Goal: Task Accomplishment & Management: Use online tool/utility

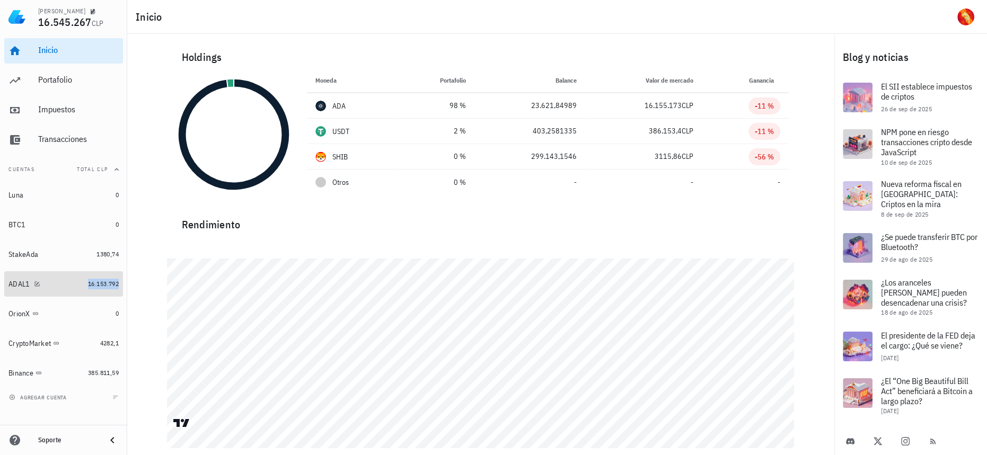
click at [97, 287] on span "16.153.792" at bounding box center [103, 284] width 31 height 8
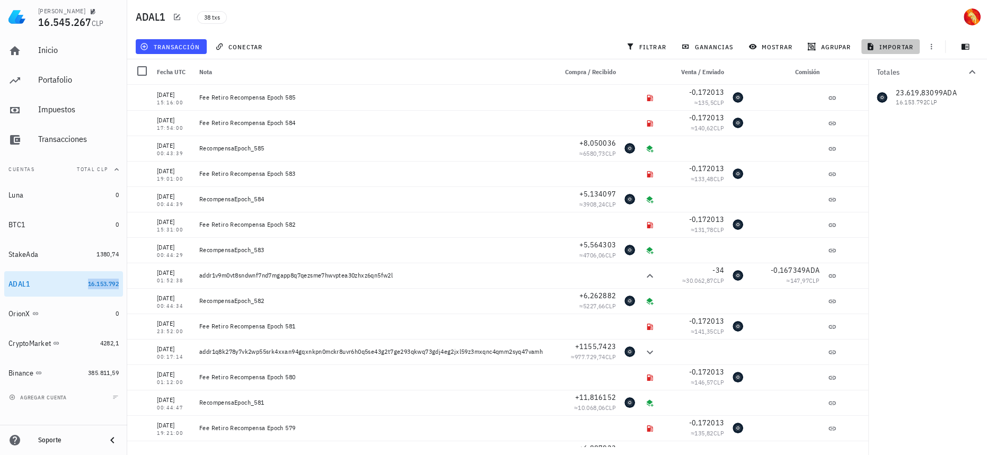
click at [903, 41] on button "importar" at bounding box center [890, 46] width 58 height 15
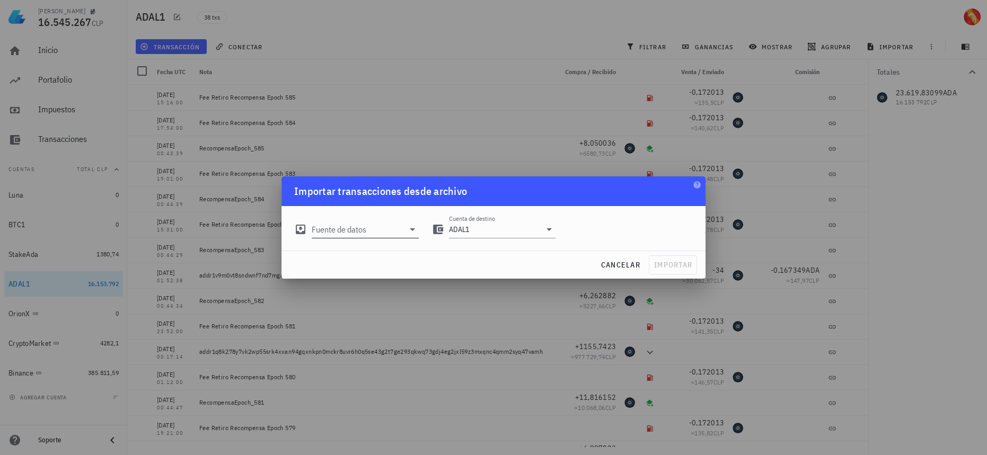
click at [371, 231] on input "Fuente de datos" at bounding box center [358, 229] width 92 height 17
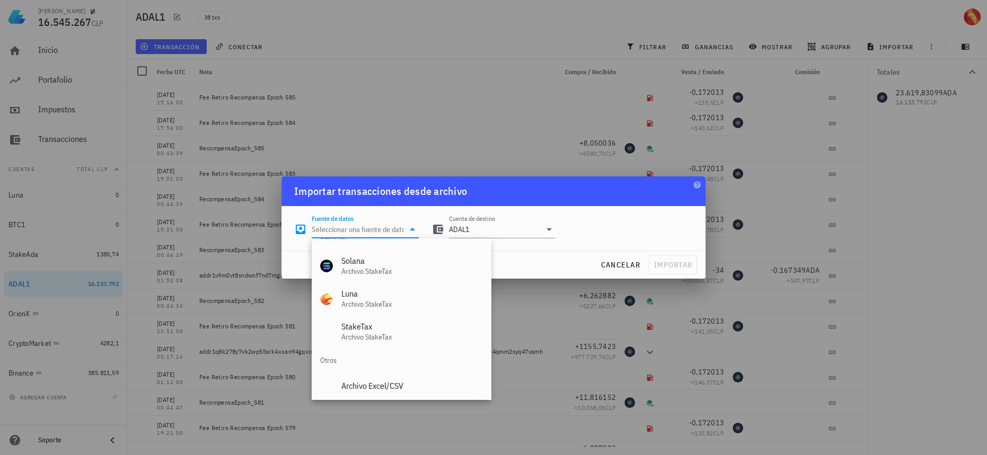
scroll to position [474, 0]
click at [397, 381] on div "Archivo Excel/CSV" at bounding box center [411, 383] width 141 height 10
type input "Archivo Excel/CSV"
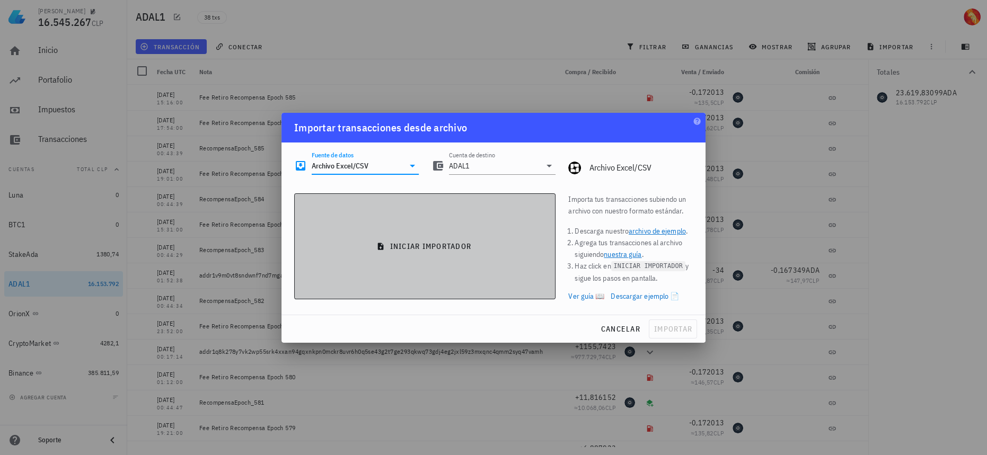
click at [497, 251] on button "iniciar importador" at bounding box center [424, 246] width 261 height 106
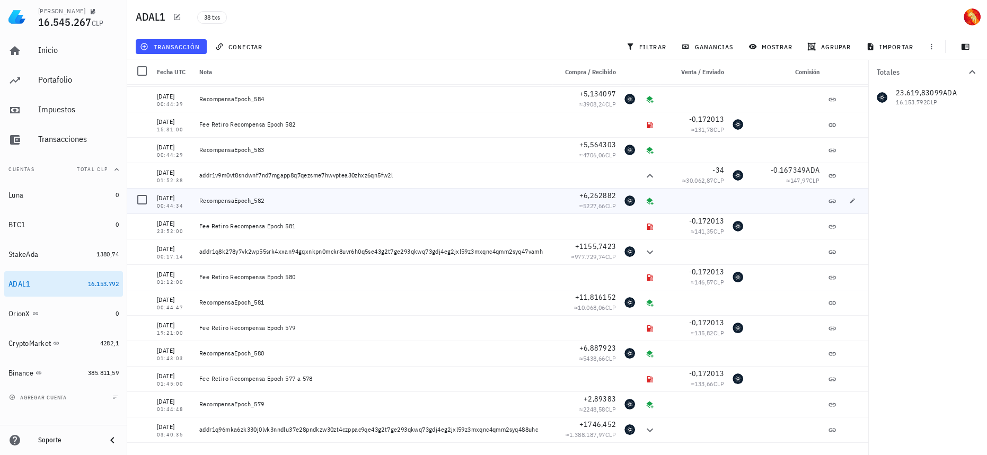
scroll to position [0, 0]
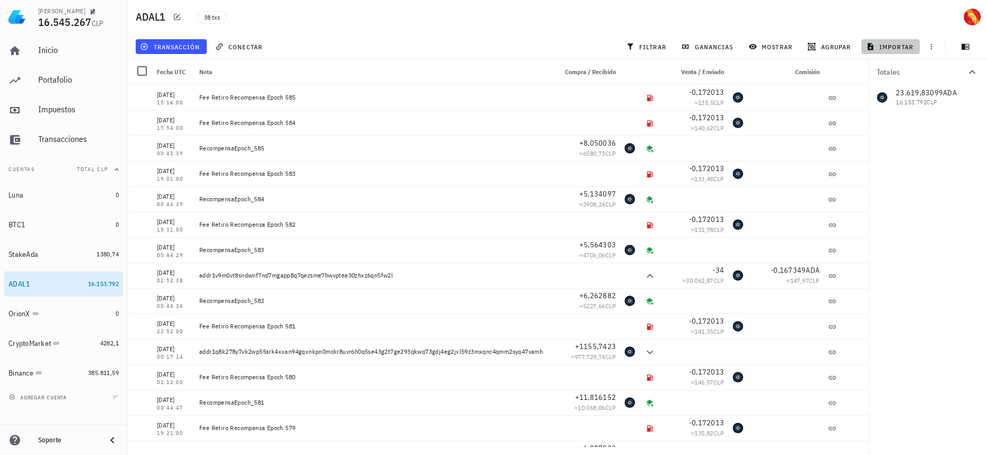
click at [902, 49] on span "importar" at bounding box center [890, 46] width 45 height 8
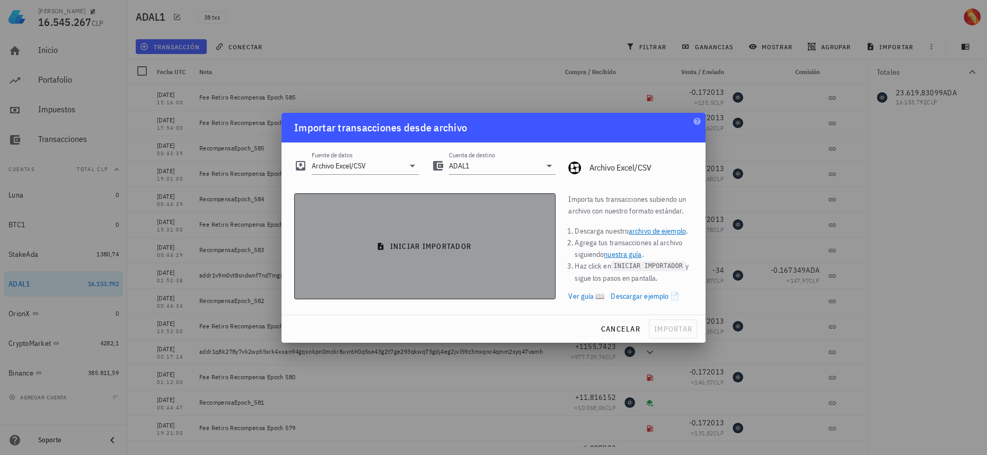
click at [477, 249] on span "iniciar importador" at bounding box center [424, 247] width 243 height 10
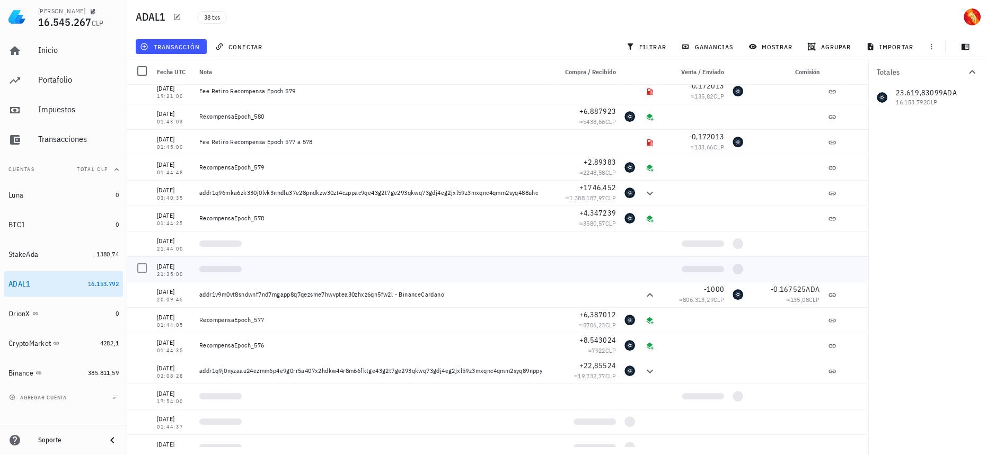
scroll to position [144, 0]
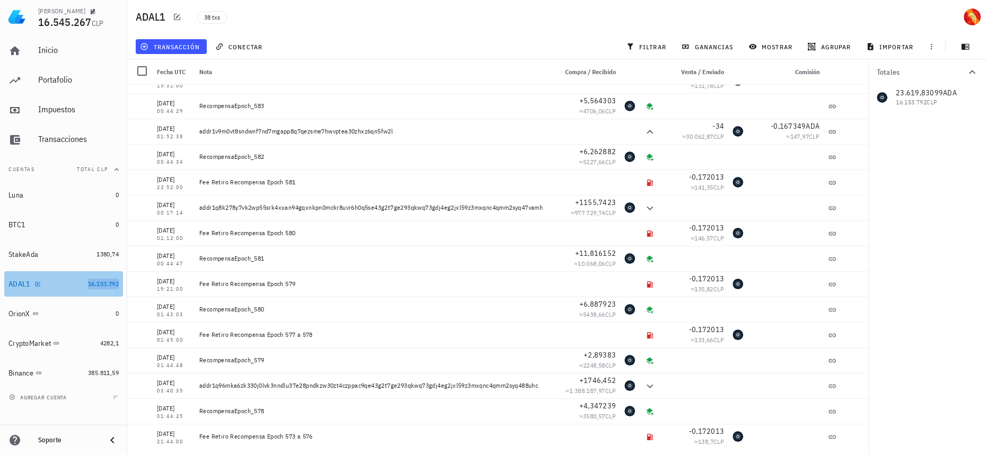
click at [117, 288] on span "16.153.792" at bounding box center [103, 284] width 31 height 8
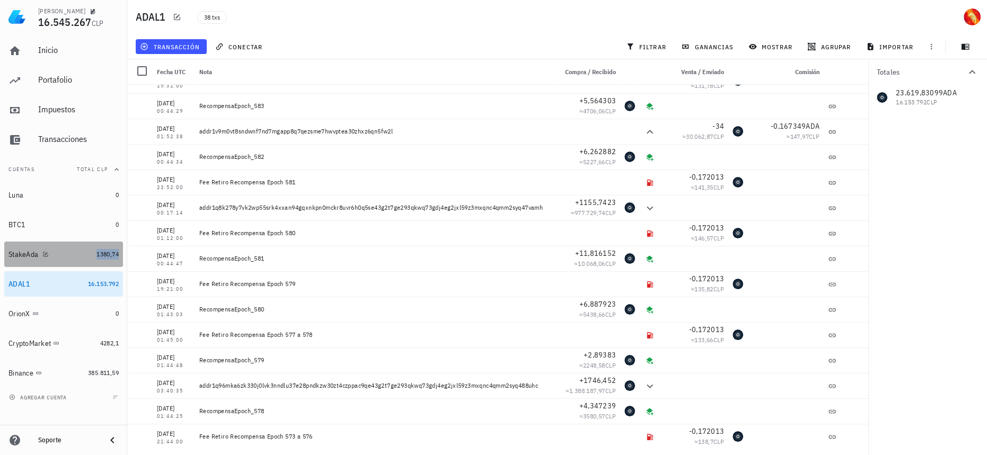
click at [116, 256] on span "1380,74" at bounding box center [107, 254] width 22 height 8
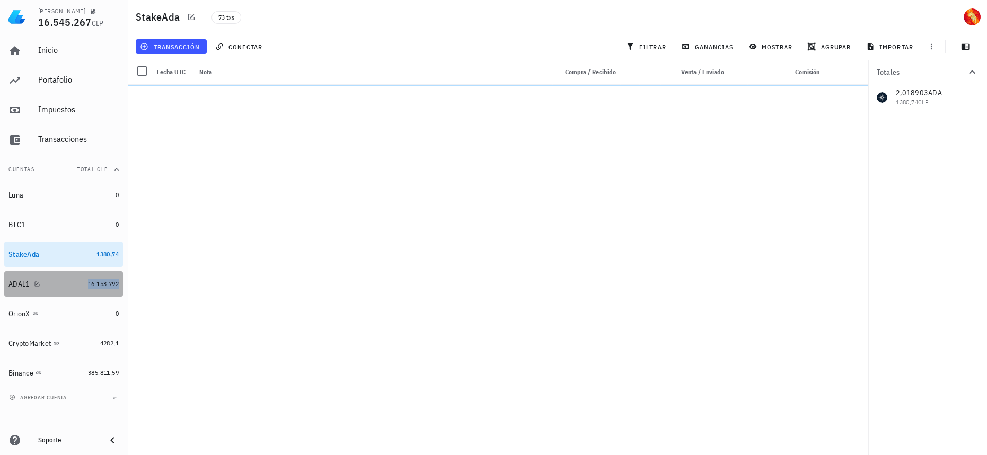
click at [109, 286] on span "16.153.792" at bounding box center [103, 284] width 31 height 8
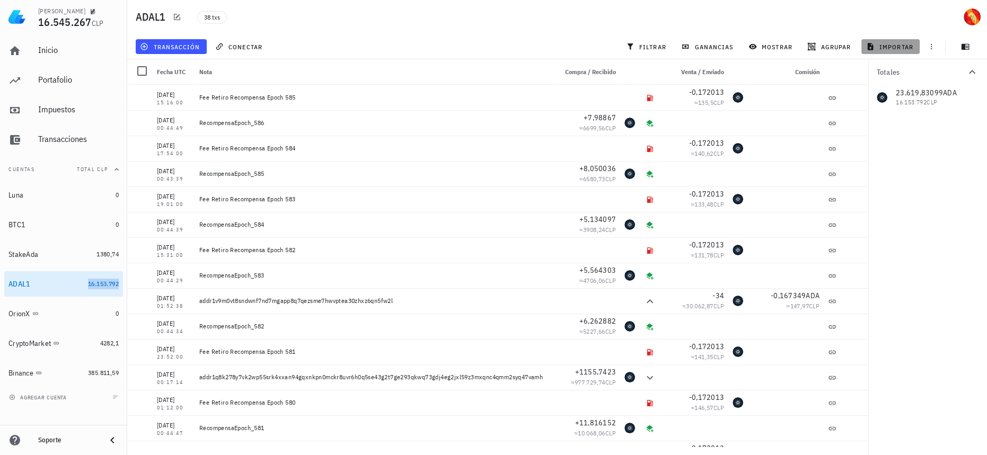
click at [896, 51] on button "importar" at bounding box center [890, 46] width 58 height 15
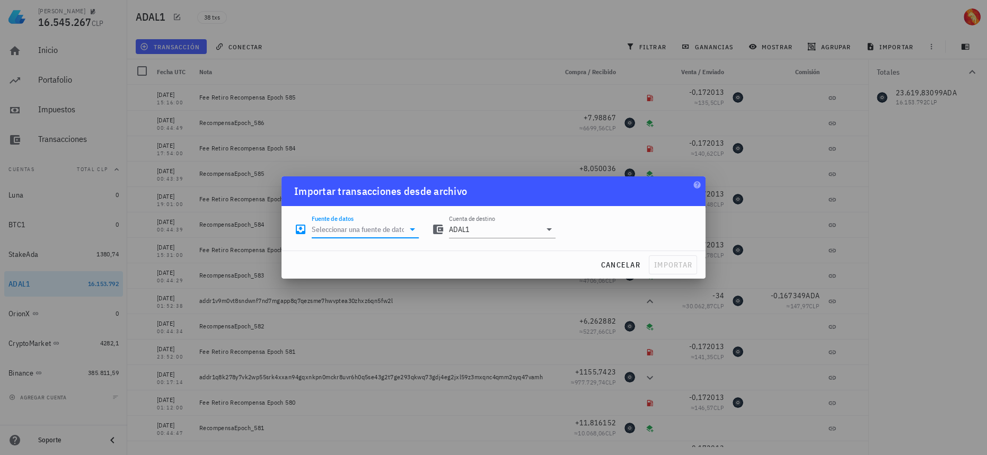
click at [369, 226] on input "Fuente de datos" at bounding box center [358, 229] width 92 height 17
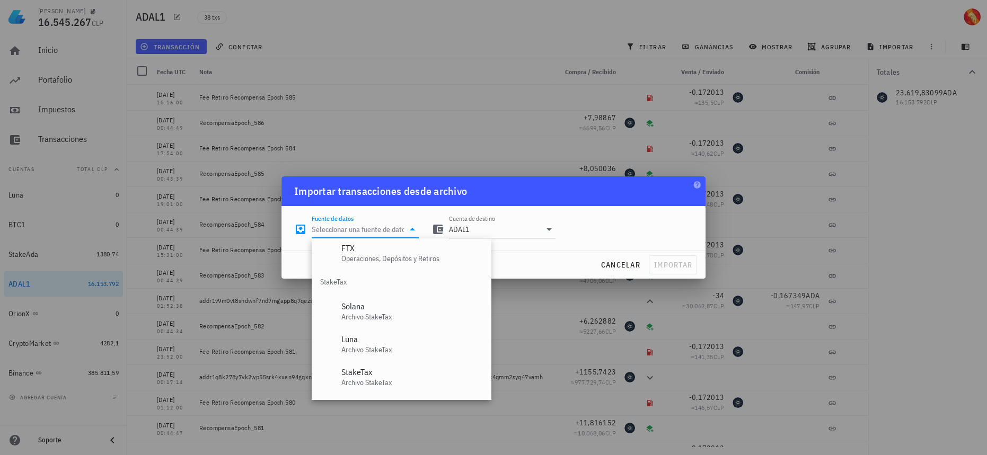
scroll to position [474, 0]
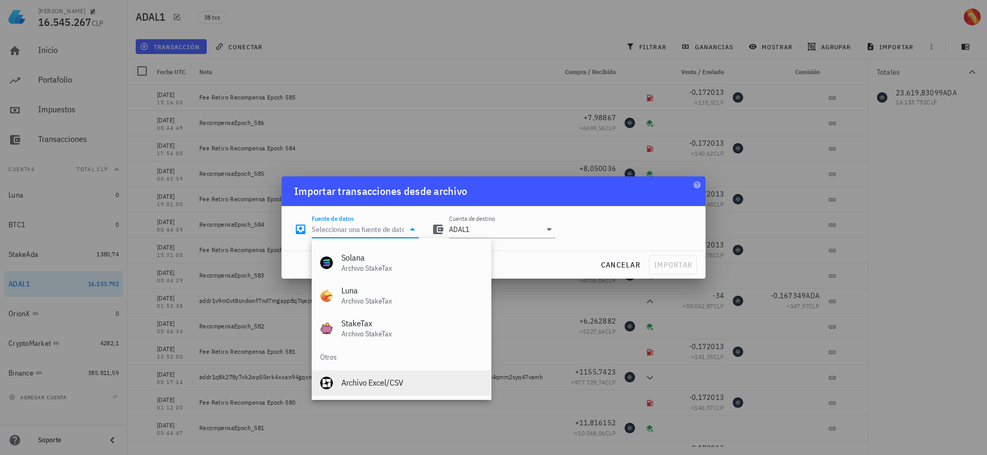
click at [413, 389] on div "Archivo Excel/CSV" at bounding box center [411, 382] width 141 height 23
type input "Archivo Excel/CSV"
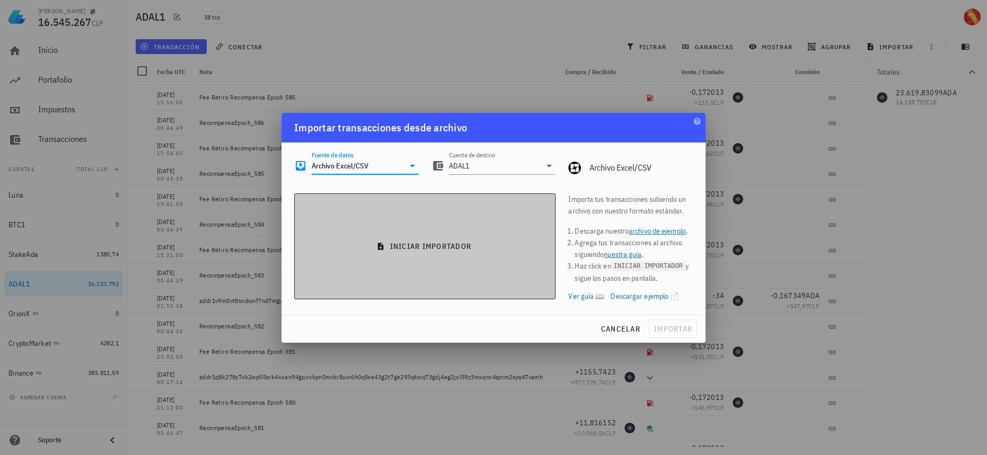
click at [486, 260] on button "iniciar importador" at bounding box center [424, 246] width 261 height 106
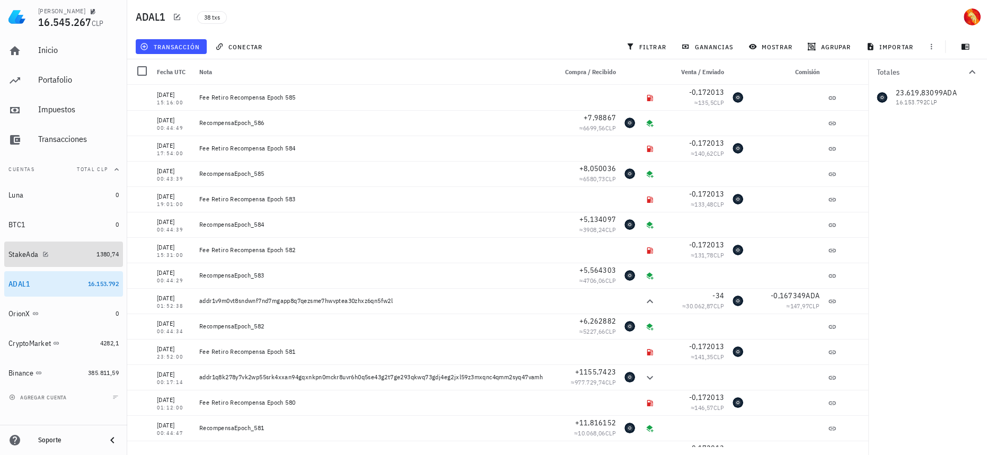
click at [65, 259] on div "StakeAda" at bounding box center [50, 255] width 84 height 10
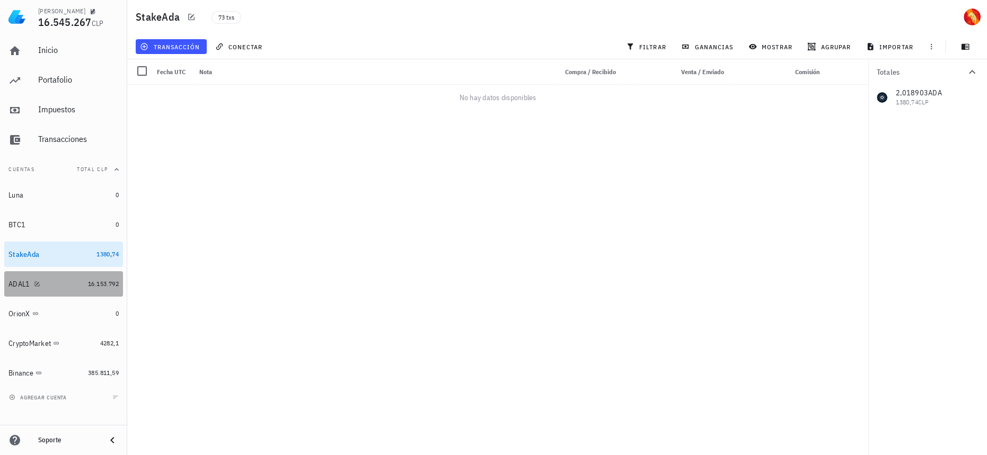
click at [84, 295] on link "ADAL1 16.153.792" at bounding box center [63, 283] width 119 height 25
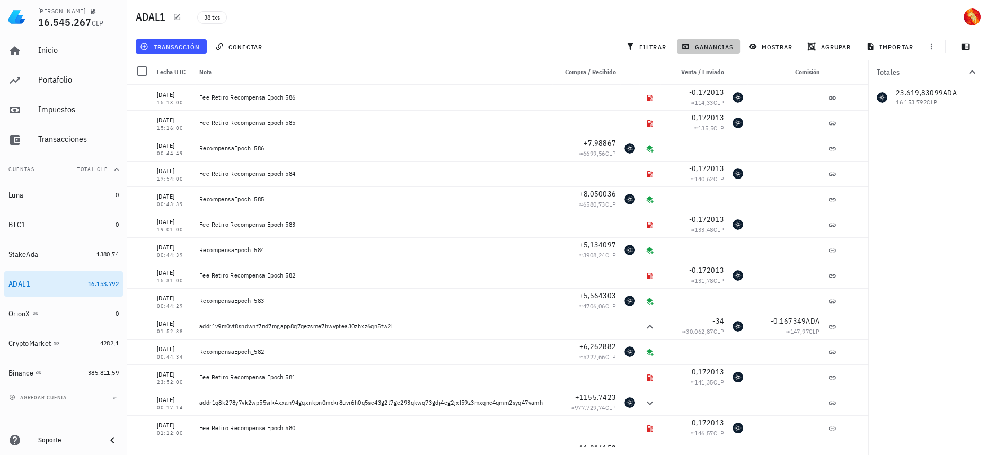
click at [703, 52] on button "ganancias" at bounding box center [708, 46] width 63 height 15
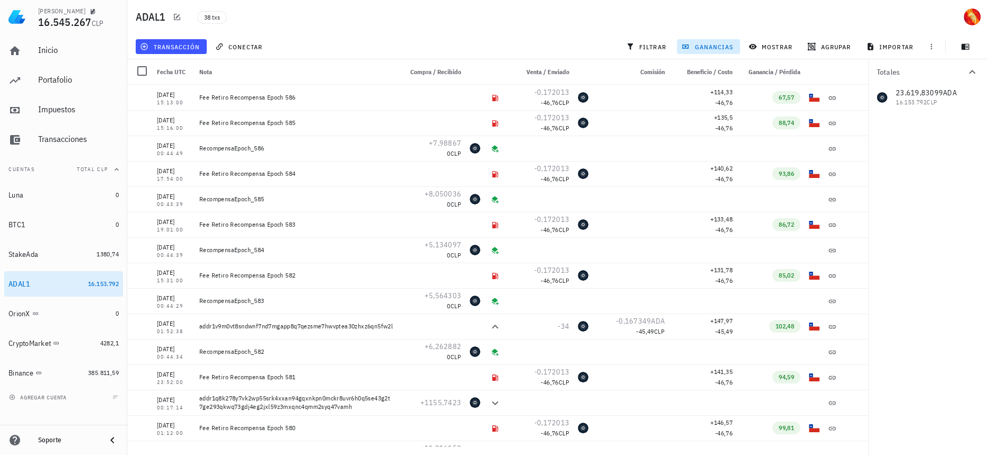
click at [703, 52] on button "ganancias" at bounding box center [708, 46] width 63 height 15
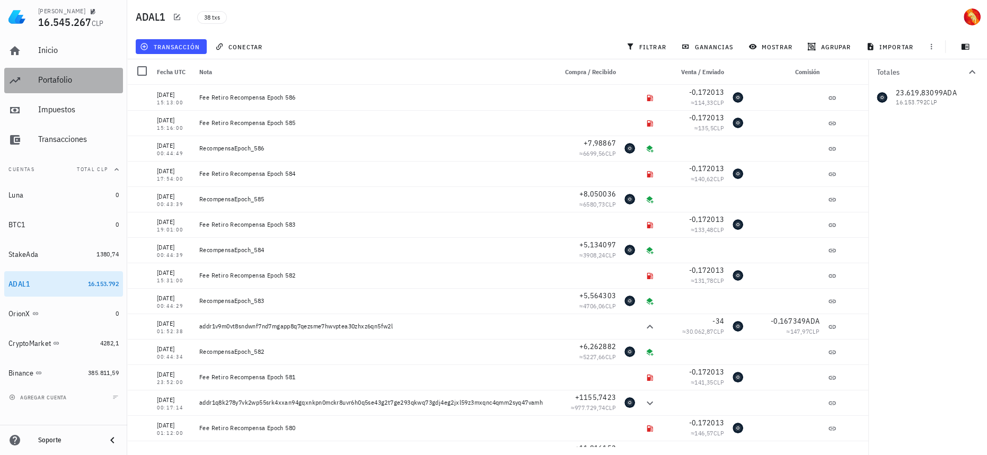
click at [78, 84] on div "Portafolio" at bounding box center [78, 80] width 81 height 10
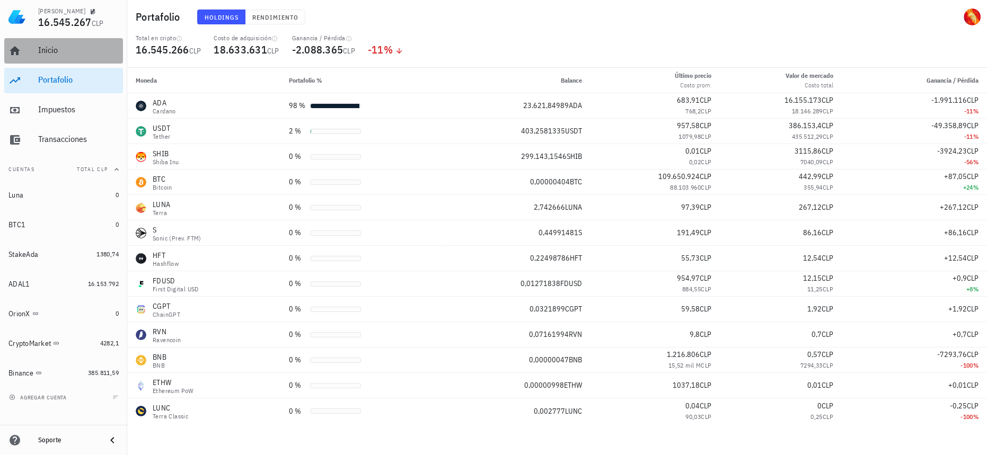
click at [78, 54] on div "Inicio" at bounding box center [78, 50] width 81 height 10
